Goal: Check status: Check status

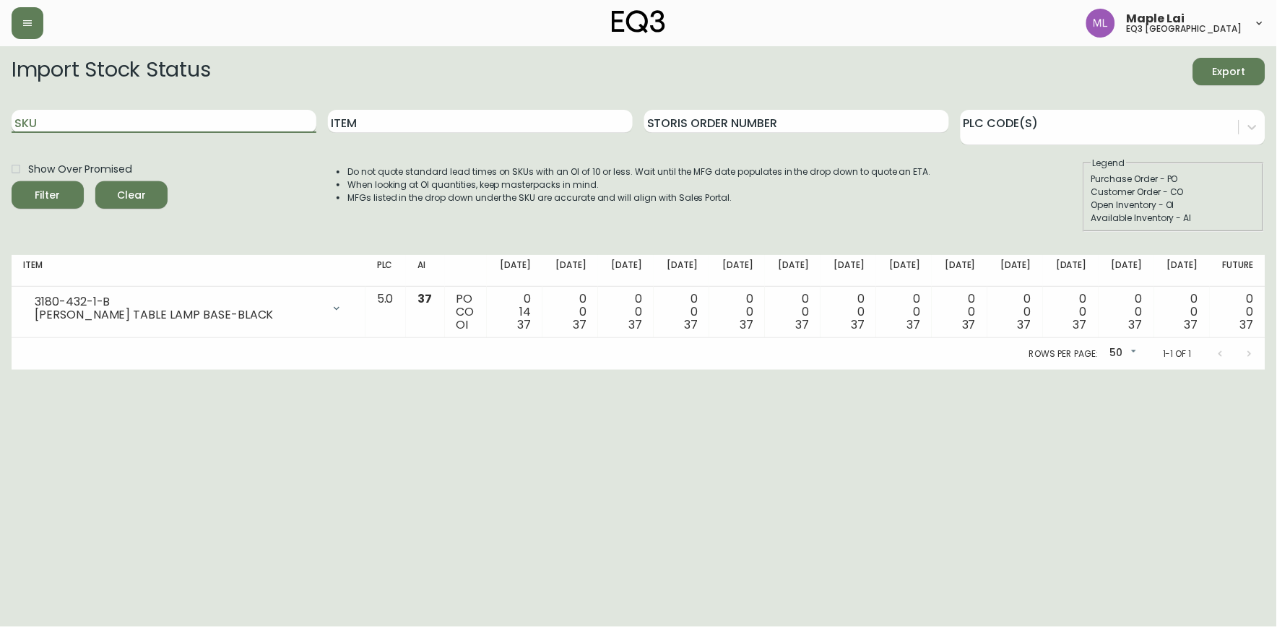
click at [155, 118] on input "SKU" at bounding box center [164, 121] width 305 height 23
click at [12, 181] on button "Filter" at bounding box center [48, 194] width 72 height 27
type input "3"
click at [199, 132] on input "SKU" at bounding box center [164, 121] width 305 height 23
paste input "3180-403-0"
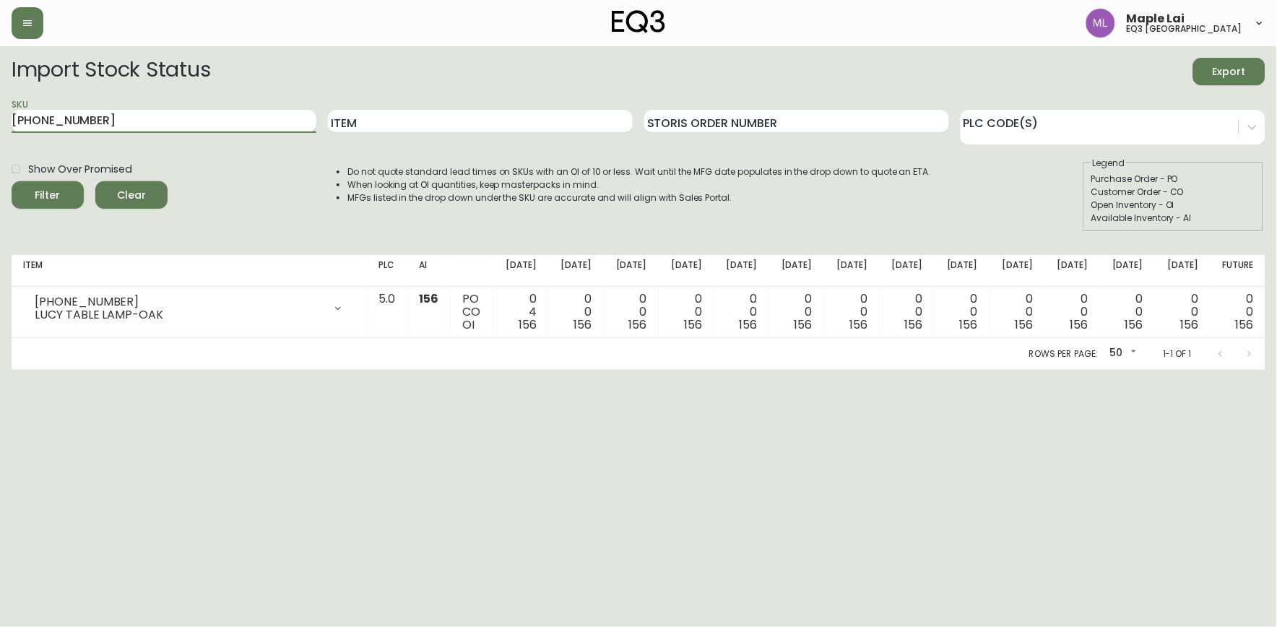
click at [12, 181] on button "Filter" at bounding box center [48, 194] width 72 height 27
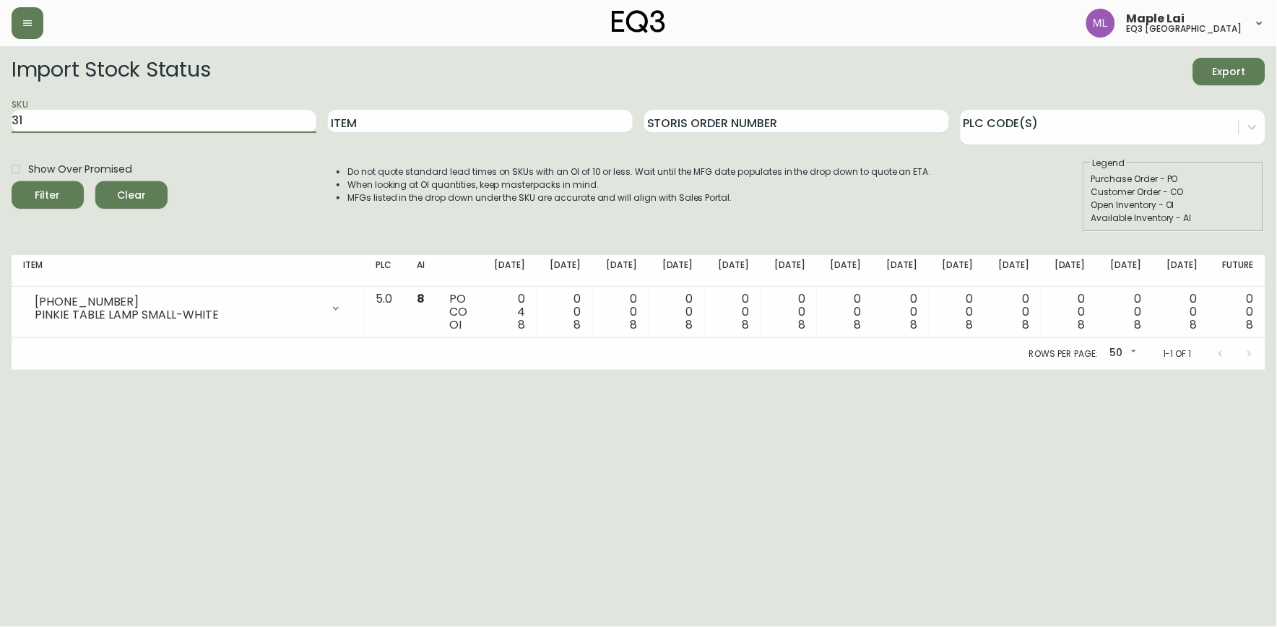
type input "3"
click at [174, 119] on input "SKU" at bounding box center [164, 121] width 305 height 23
click at [152, 113] on input "SKU" at bounding box center [164, 121] width 305 height 23
click at [130, 121] on input "SKU" at bounding box center [164, 121] width 305 height 23
click at [12, 181] on button "Filter" at bounding box center [48, 194] width 72 height 27
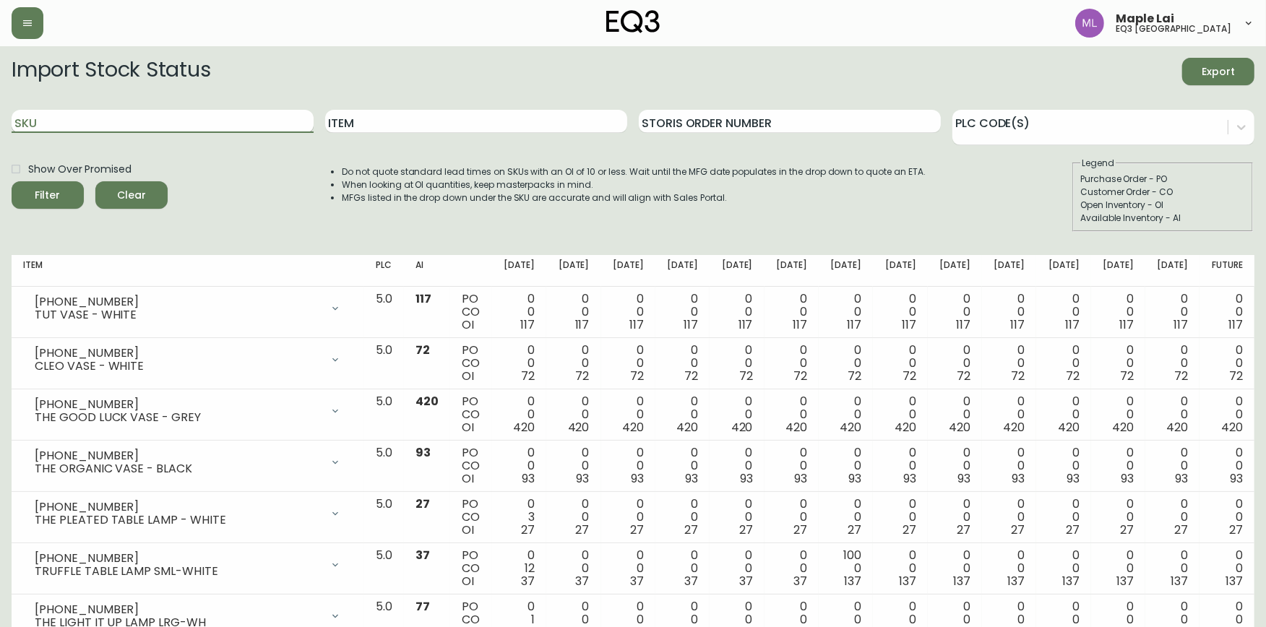
click at [130, 118] on input "SKU" at bounding box center [163, 121] width 302 height 23
type input "3020-840-16-A"
click at [12, 181] on button "Filter" at bounding box center [48, 194] width 72 height 27
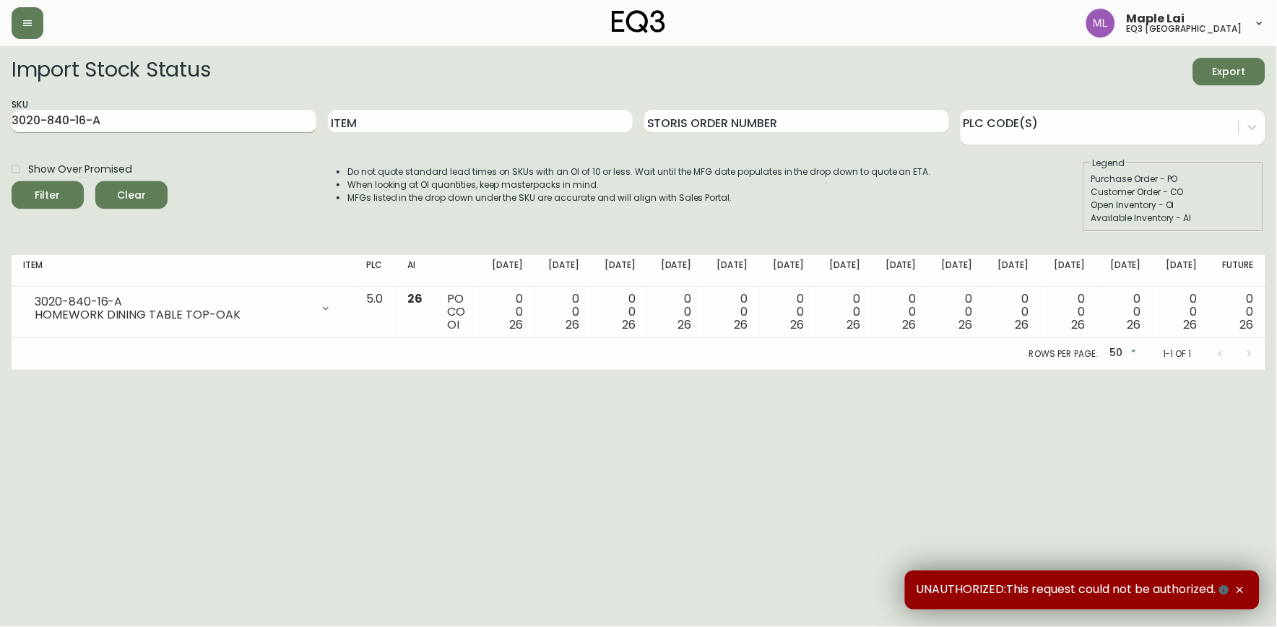
click at [113, 116] on input "3020-840-16-A" at bounding box center [164, 121] width 305 height 23
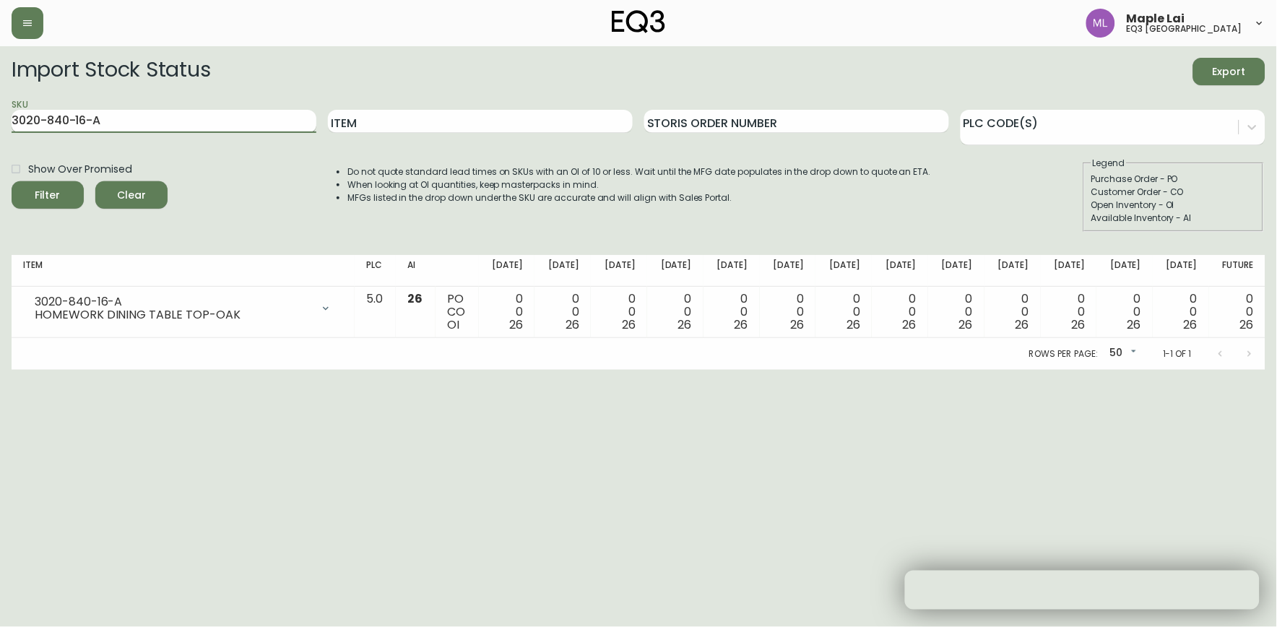
click at [109, 124] on input "3020-840-16-A" at bounding box center [164, 121] width 305 height 23
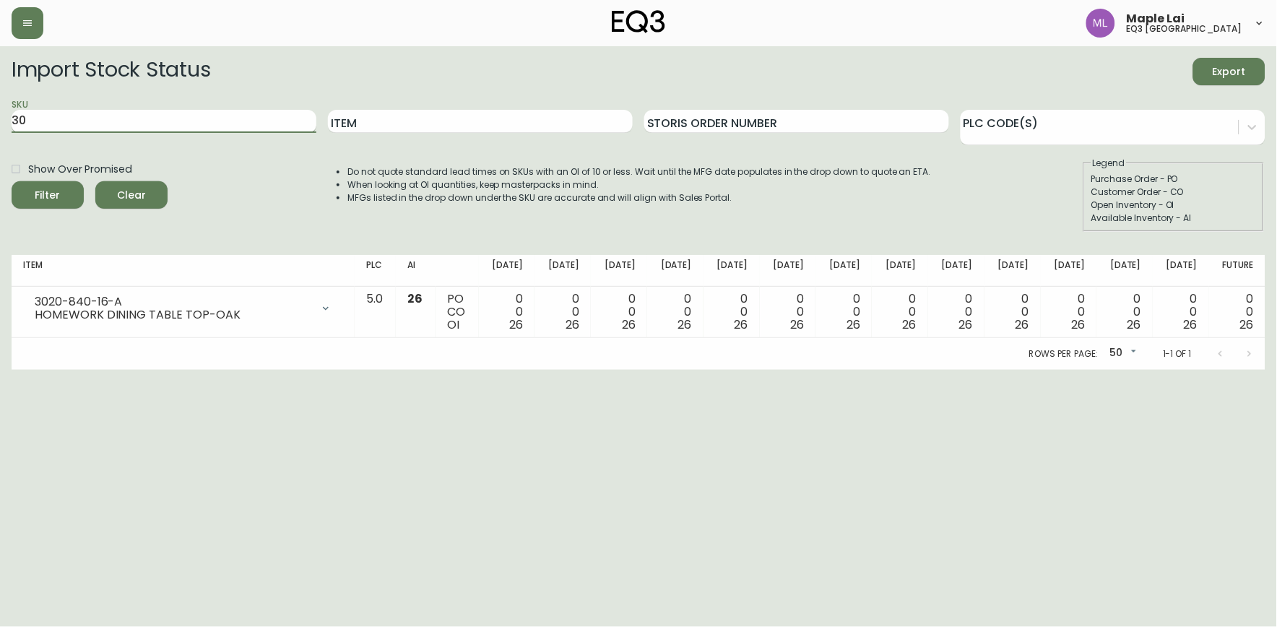
type input "3"
